Goal: Transaction & Acquisition: Obtain resource

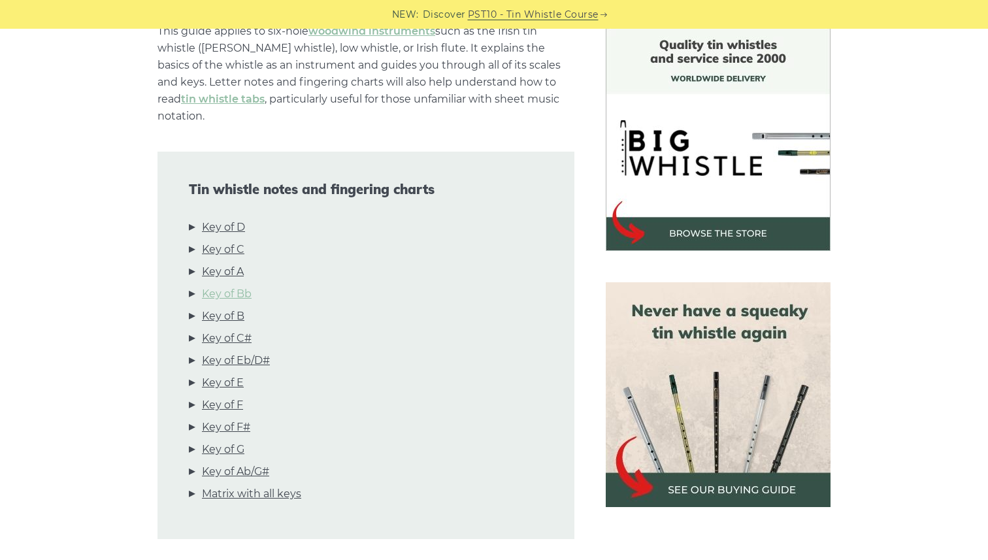
click at [237, 286] on link "Key of Bb" at bounding box center [227, 294] width 50 height 17
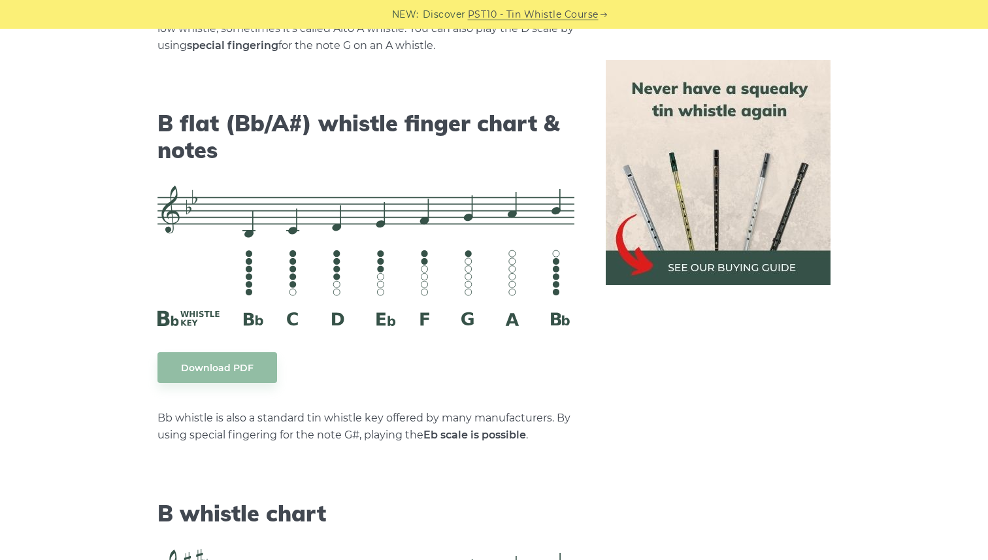
scroll to position [4058, 0]
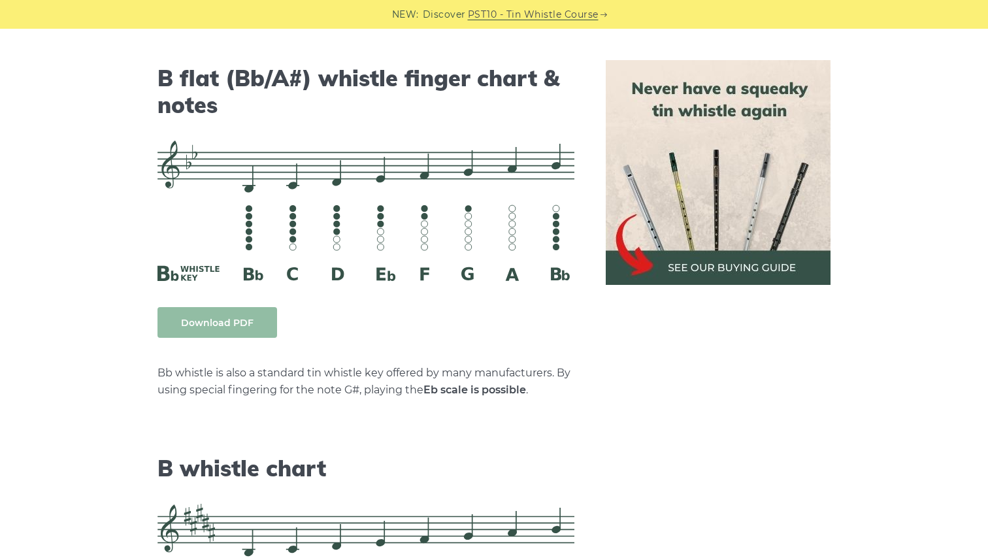
click at [233, 304] on body "NEW: Discover PST10 - Tin Whistle Course Lessons Fingering Charts Tabs & Notes …" at bounding box center [494, 144] width 988 height 8404
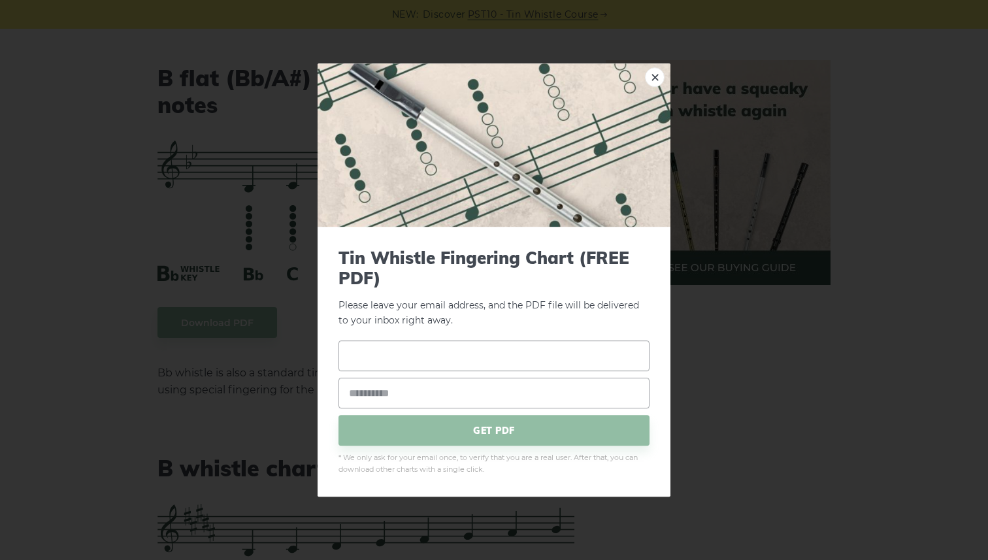
click at [425, 363] on input "text" at bounding box center [493, 356] width 311 height 31
click at [523, 472] on span "* We only ask for your email once, to verify that you are a real user. After th…" at bounding box center [493, 465] width 311 height 24
click at [390, 354] on input "text" at bounding box center [493, 356] width 311 height 31
type input "*"
type input "*****"
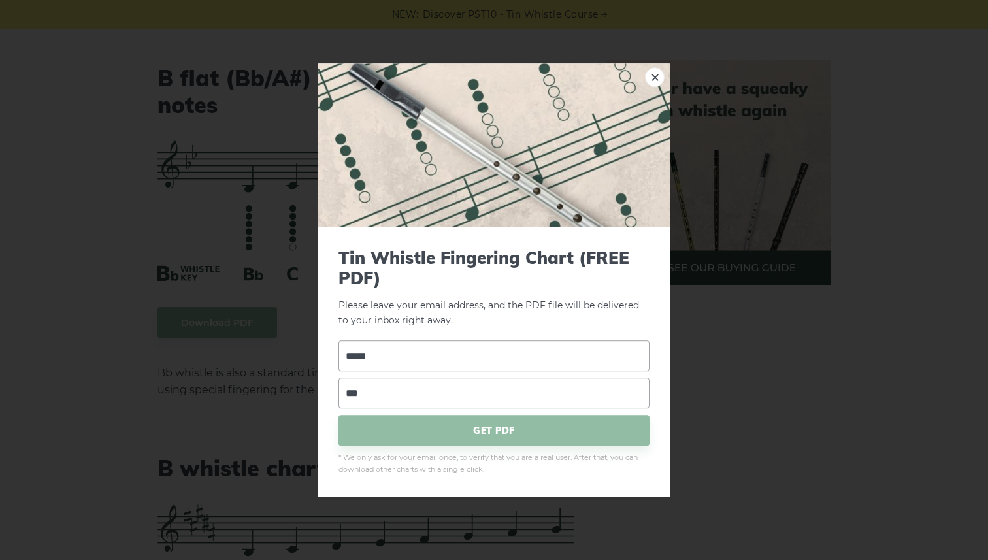
type input "**********"
click at [523, 439] on span "GET PDF" at bounding box center [493, 431] width 311 height 31
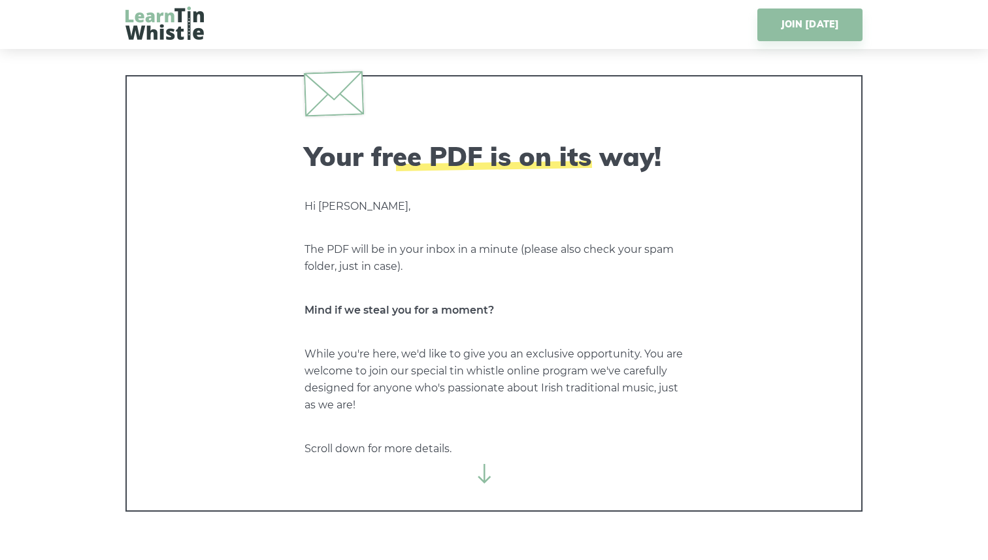
click at [495, 483] on div "Your free PDF is on its way! Hi Chris, The PDF will be in your inbox in a minut…" at bounding box center [493, 293] width 737 height 436
click at [493, 482] on icon at bounding box center [485, 474] width 20 height 20
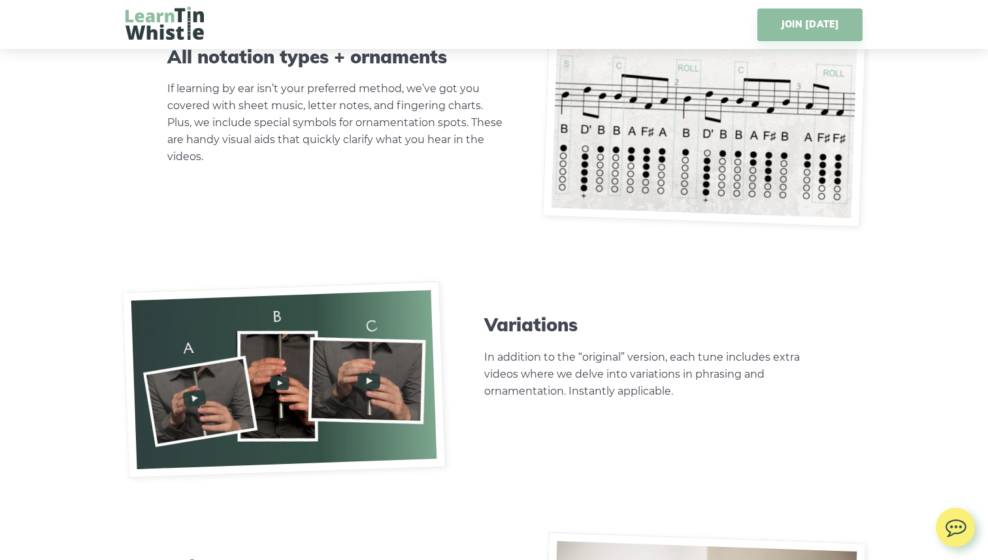
scroll to position [4544, 0]
